Goal: Check status: Check status

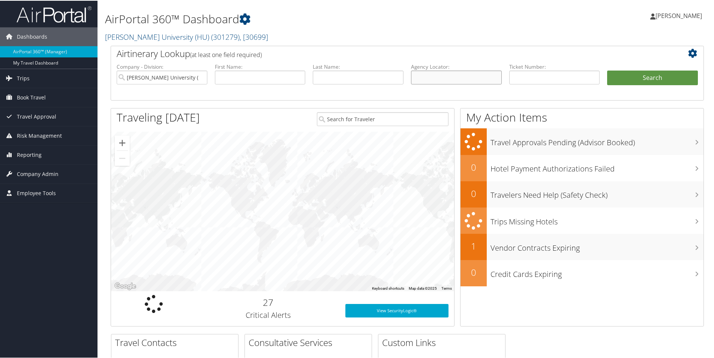
paste input "B9GPDQ"
type input "B9GPDQ"
click at [631, 69] on ul "Company - Division: Howard University (HU) First Name: Last Name: Agency Locato…" at bounding box center [407, 81] width 589 height 38
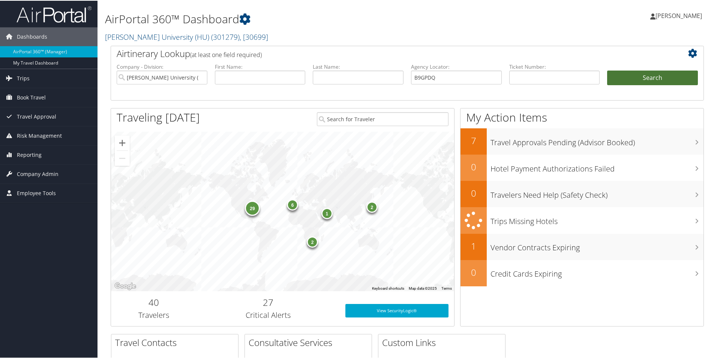
click at [643, 73] on button "Search" at bounding box center [652, 77] width 91 height 15
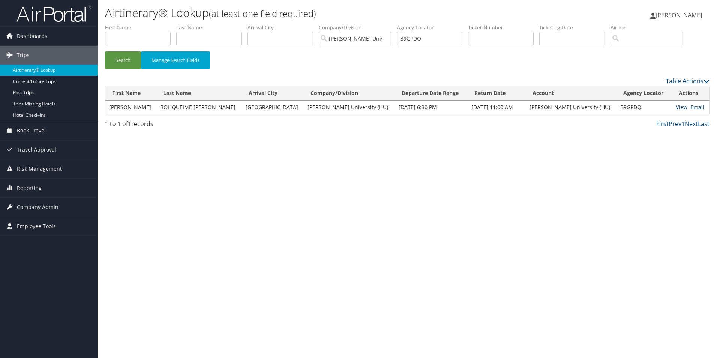
click at [678, 105] on link "View" at bounding box center [682, 107] width 12 height 7
click at [434, 39] on input "B9GPDQ" at bounding box center [430, 39] width 66 height 14
drag, startPoint x: 433, startPoint y: 39, endPoint x: 405, endPoint y: 39, distance: 28.1
click at [405, 39] on input "B9GPDQ" at bounding box center [430, 39] width 66 height 14
paste input "CNY62H"
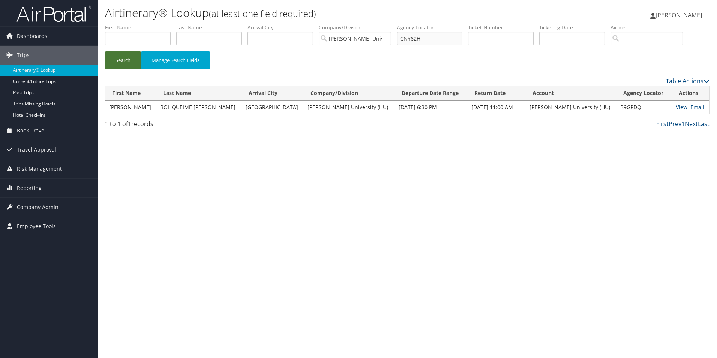
type input "CNY62H"
click at [121, 56] on button "Search" at bounding box center [123, 60] width 36 height 18
click at [675, 108] on link "View" at bounding box center [681, 107] width 12 height 7
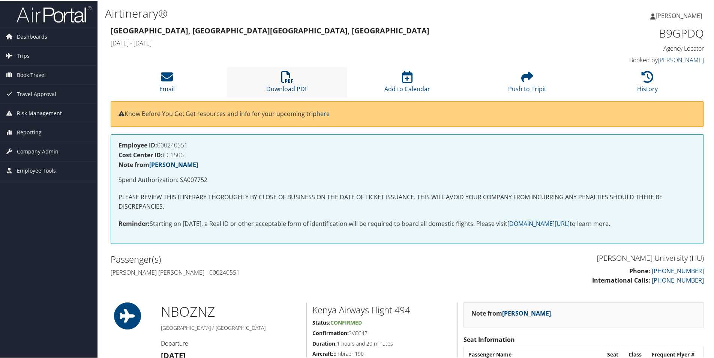
click at [281, 77] on icon at bounding box center [287, 76] width 12 height 12
click at [281, 75] on icon at bounding box center [287, 76] width 12 height 12
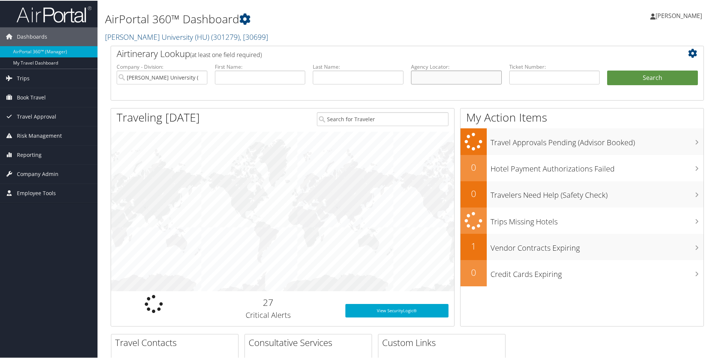
click at [427, 79] on input "text" at bounding box center [456, 77] width 91 height 14
paste input "CMYTK9"
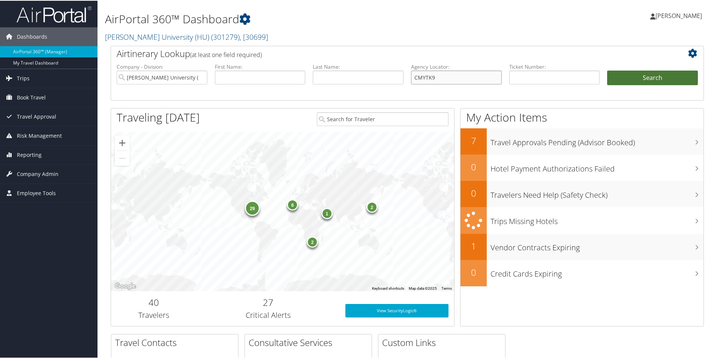
type input "CMYTK9"
click at [638, 75] on button "Search" at bounding box center [652, 77] width 91 height 15
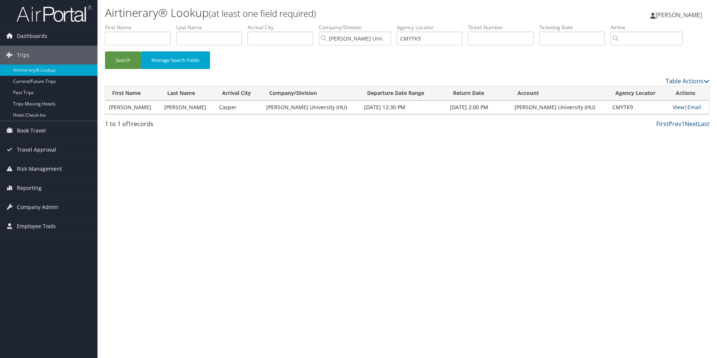
click at [673, 106] on link "View" at bounding box center [679, 107] width 12 height 7
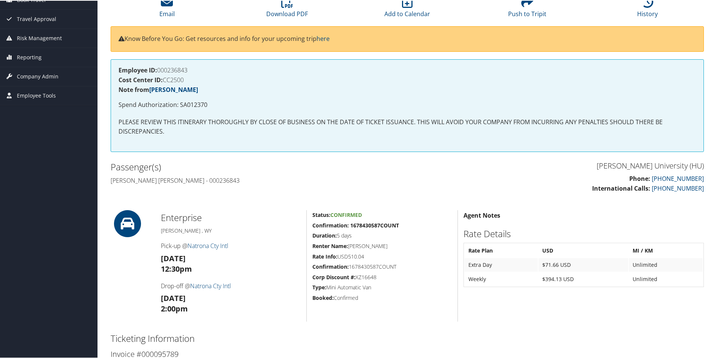
scroll to position [113, 0]
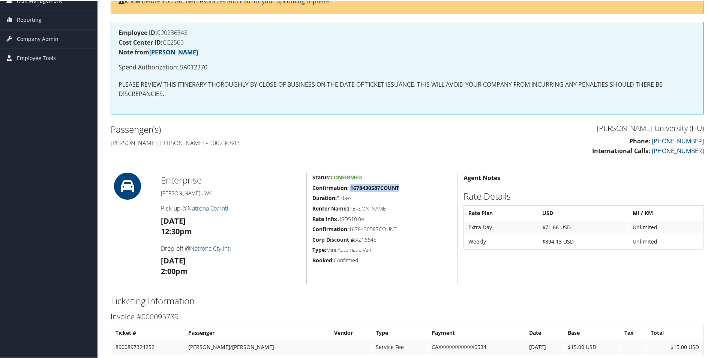
drag, startPoint x: 402, startPoint y: 186, endPoint x: 350, endPoint y: 188, distance: 52.5
click at [350, 188] on h5 "Confirmation: 1678430587COUNT" at bounding box center [383, 187] width 140 height 8
drag, startPoint x: 350, startPoint y: 188, endPoint x: 357, endPoint y: 188, distance: 7.1
copy strong "1678430587COUNT"
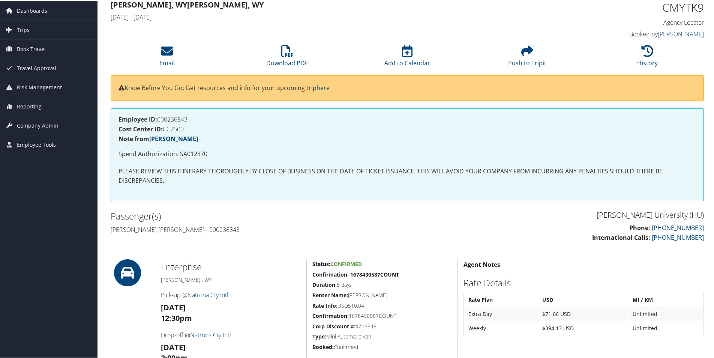
scroll to position [14, 0]
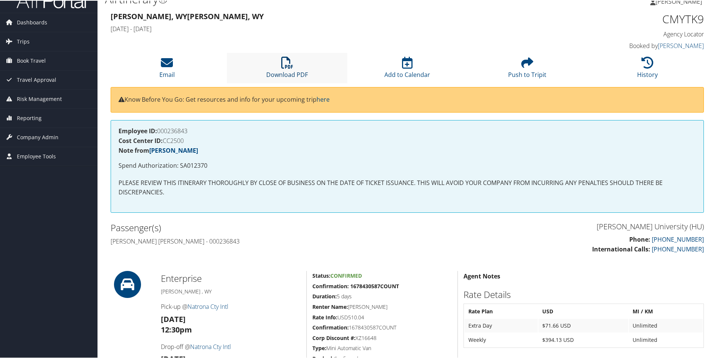
click at [284, 63] on icon at bounding box center [287, 62] width 12 height 12
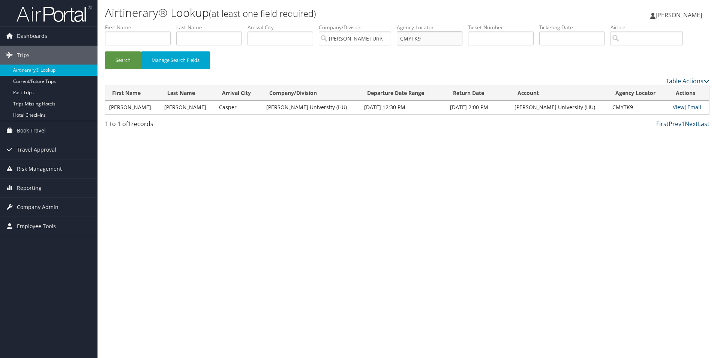
click at [434, 39] on input "CMYTK9" at bounding box center [430, 39] width 66 height 14
drag, startPoint x: 434, startPoint y: 38, endPoint x: 409, endPoint y: 37, distance: 25.2
click at [409, 37] on input "CMYTK9" at bounding box center [430, 39] width 66 height 14
paste input "3V2VN2"
type input "3V2VN2"
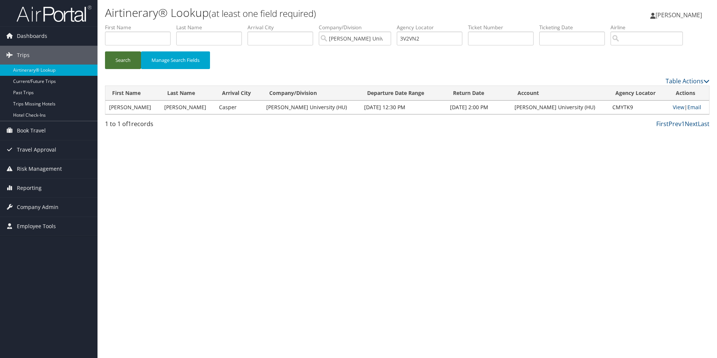
click at [122, 61] on button "Search" at bounding box center [123, 60] width 36 height 18
click at [673, 105] on link "View" at bounding box center [679, 107] width 12 height 7
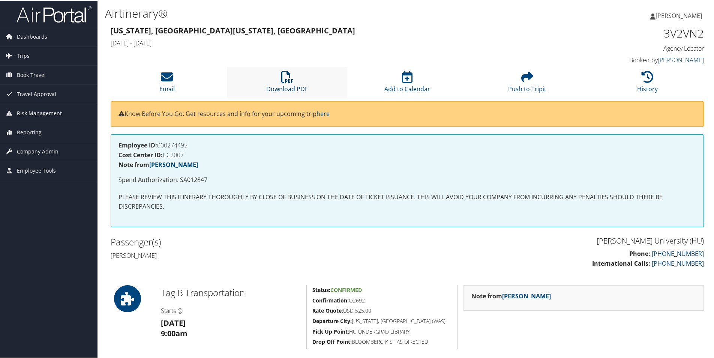
click at [282, 81] on icon at bounding box center [287, 76] width 12 height 12
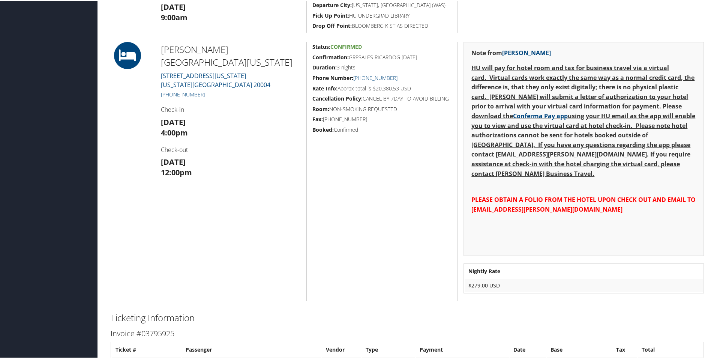
scroll to position [338, 0]
